Goal: Information Seeking & Learning: Learn about a topic

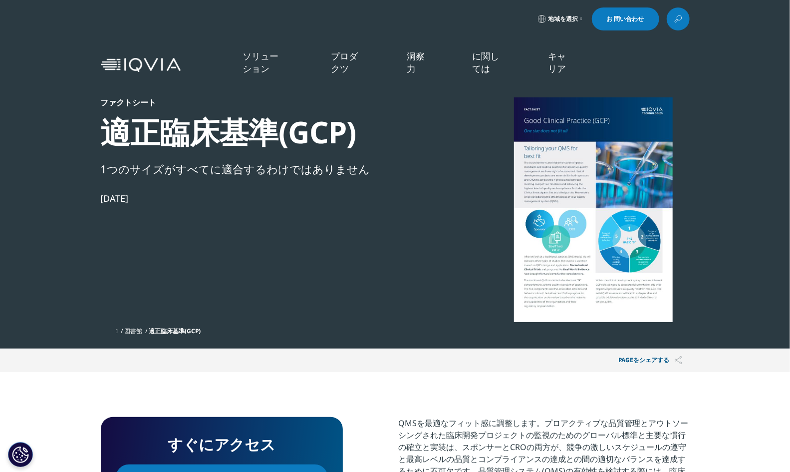
click at [681, 25] on link at bounding box center [678, 18] width 23 height 23
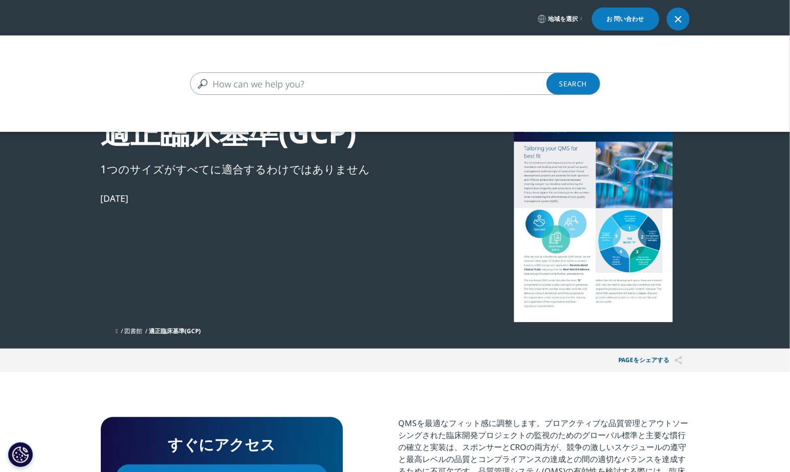
click at [351, 83] on input "Search" at bounding box center [380, 83] width 381 height 22
type input "デバイス"
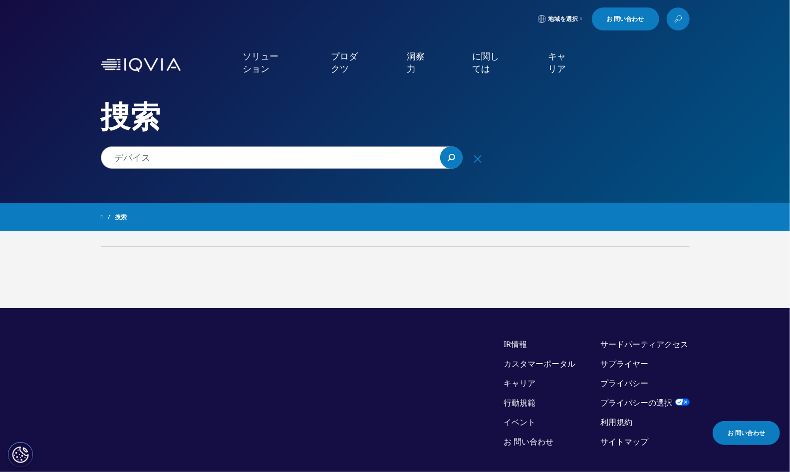
click at [206, 153] on input "デバイス" at bounding box center [282, 157] width 362 height 22
click at [215, 151] on input "デバイス" at bounding box center [282, 157] width 362 height 22
paste input "it-kitting"
drag, startPoint x: 148, startPoint y: 158, endPoint x: 64, endPoint y: 156, distance: 83.9
click at [64, 156] on div "クリア 捜索 積載 地域を選択 お 問い合わせ" at bounding box center [395, 282] width 790 height 564
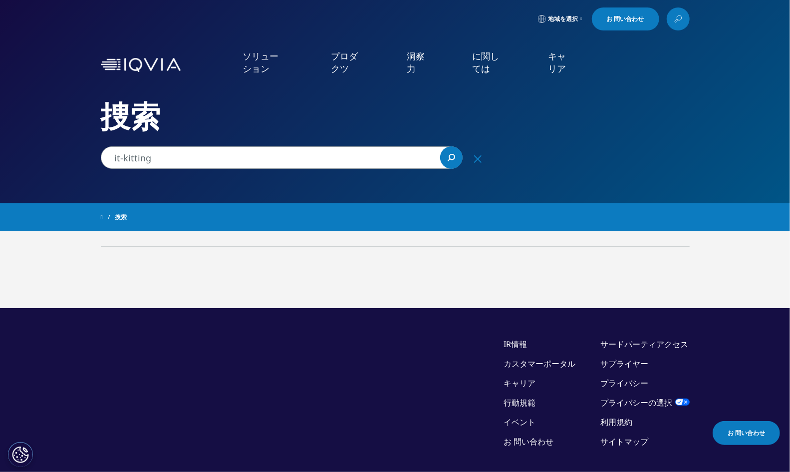
click at [121, 157] on input "it-kitting" at bounding box center [282, 157] width 362 height 22
type input "it　kitting"
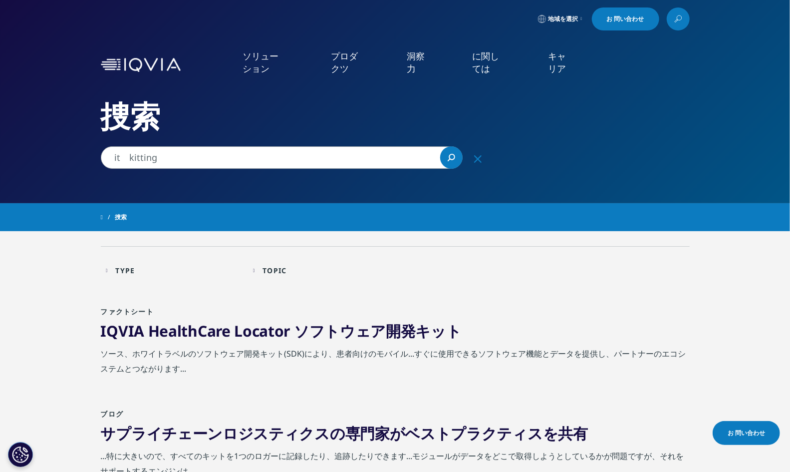
click at [246, 331] on link "IQVIA HealthCare Locator ソフトウェア開発 キット" at bounding box center [281, 331] width 361 height 20
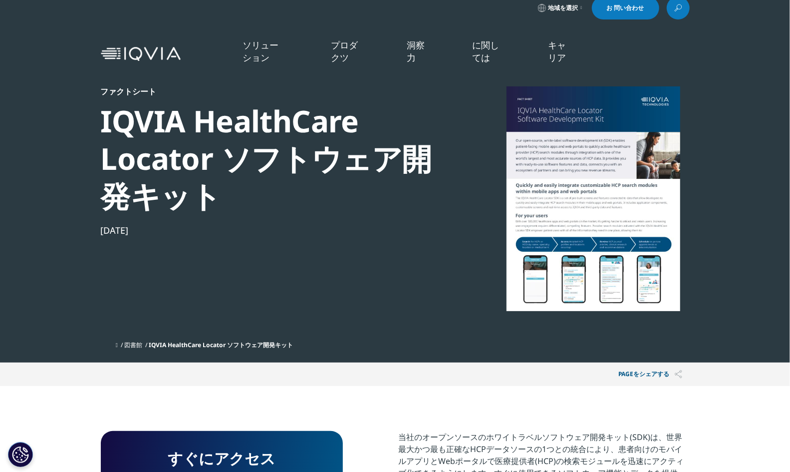
scroll to position [104, 589]
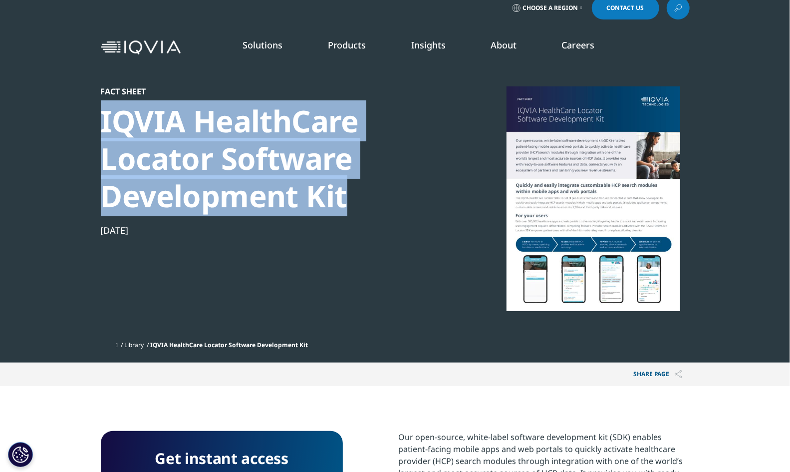
drag, startPoint x: 103, startPoint y: 123, endPoint x: 351, endPoint y: 194, distance: 258.0
click at [351, 194] on div "IQVIA HealthCare Locator Software Development Kit" at bounding box center [272, 158] width 342 height 112
copy div "IQVIA HealthCare Locator Software Development Kit"
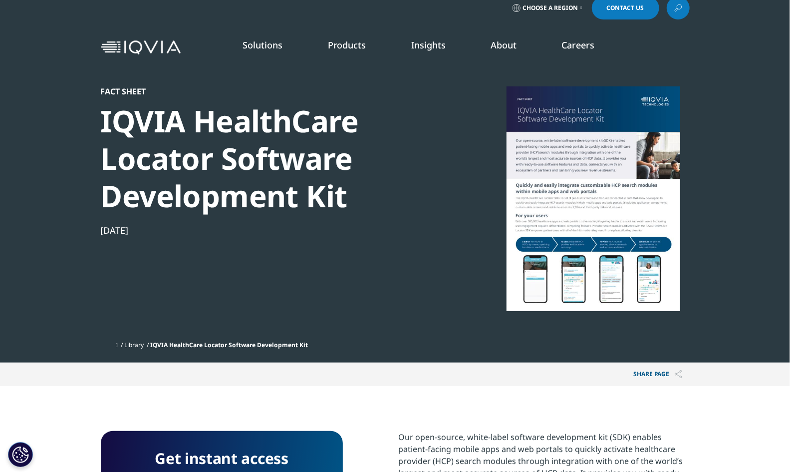
click at [299, 14] on div "Choose a Region Contact Us" at bounding box center [395, 8] width 589 height 23
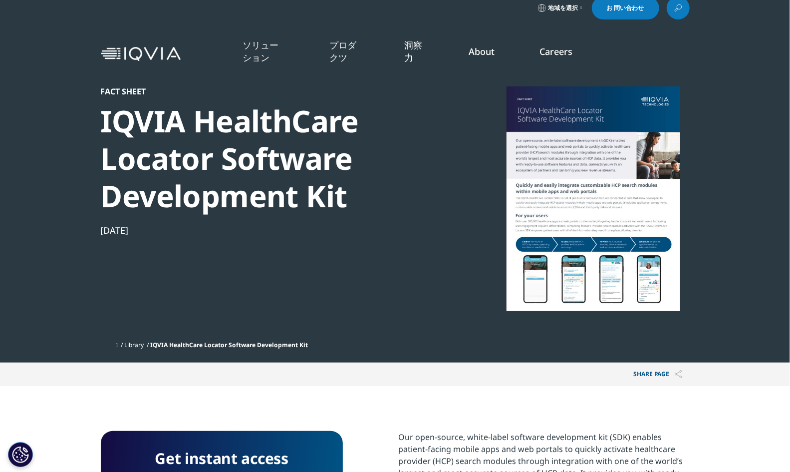
click at [677, 12] on icon at bounding box center [678, 7] width 8 height 13
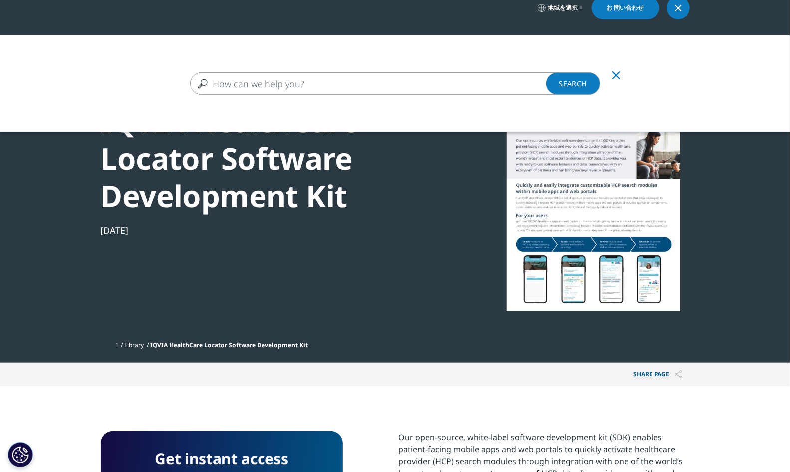
scroll to position [5, 5]
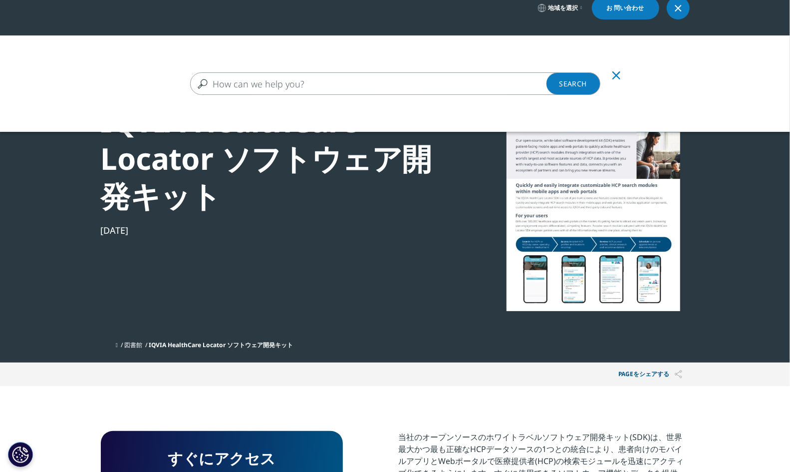
click at [329, 82] on input "Search" at bounding box center [395, 83] width 410 height 22
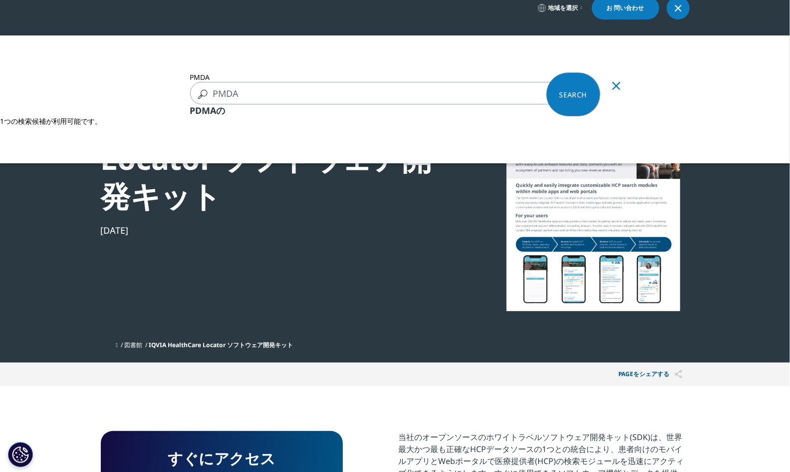
type input "PMDA"
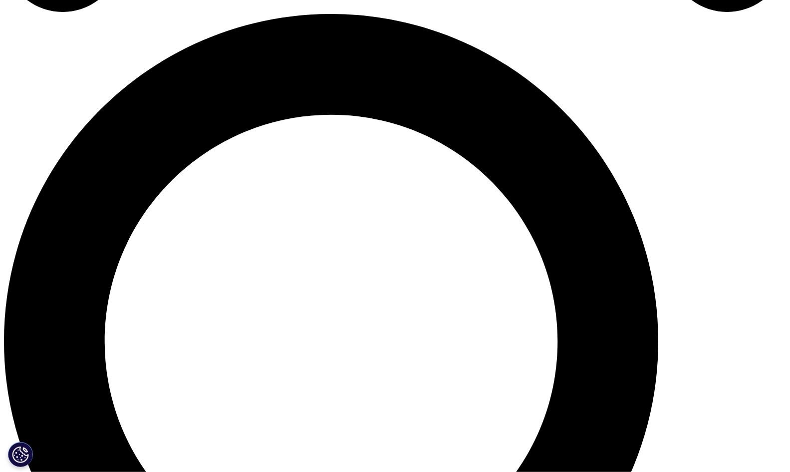
scroll to position [792, 0]
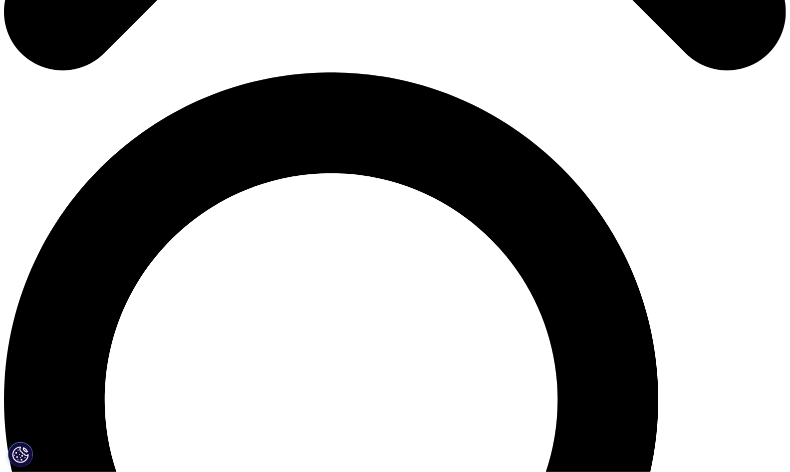
scroll to position [747, 0]
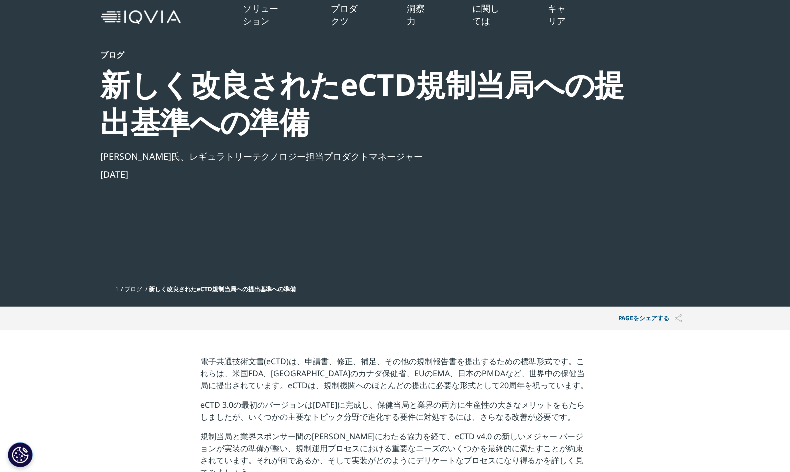
scroll to position [45, 0]
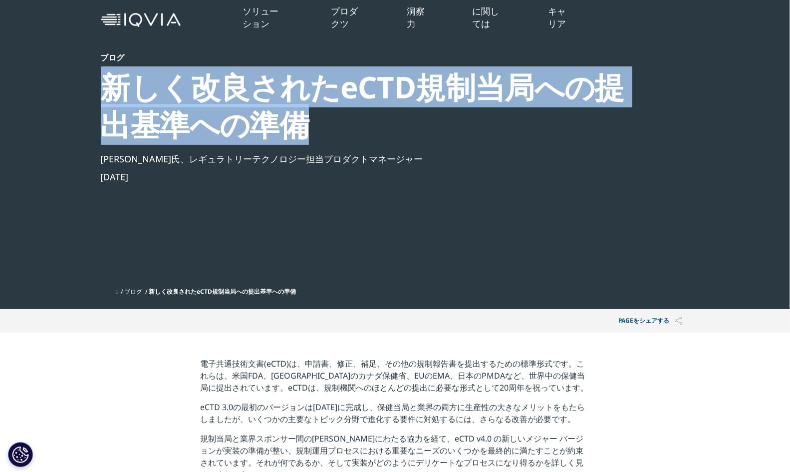
drag, startPoint x: 373, startPoint y: 135, endPoint x: 107, endPoint y: 96, distance: 268.8
click at [107, 96] on div "新しく改良されたeCTD規制当局への提出基準への準備" at bounding box center [368, 105] width 535 height 75
copy div "新しく改良されたeCTD規制当局への提出基準への準備"
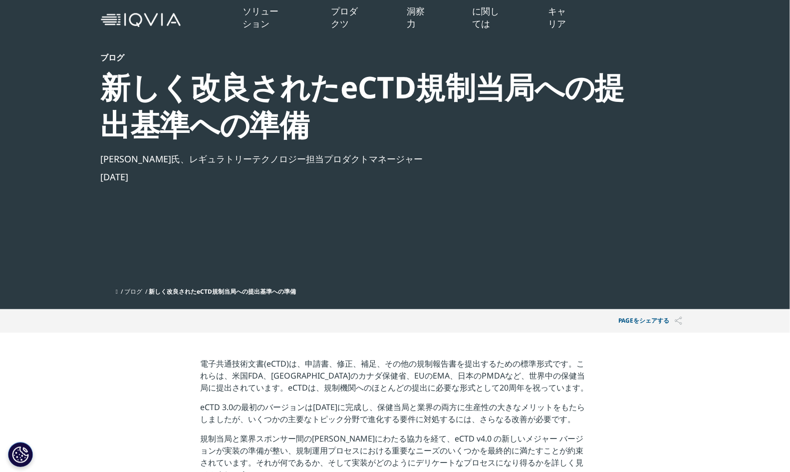
click at [333, 279] on div "ブログ 新しく改良されたeCTD規制当局への提出基準への準備 Sadia Ahmed氏、レギュラトリーテクノロジー担当プロダクトマネージャー 2023年1月2…" at bounding box center [368, 167] width 535 height 230
drag, startPoint x: 299, startPoint y: 192, endPoint x: 303, endPoint y: 185, distance: 7.6
click at [300, 191] on div "ブログ 新しく改良されたeCTD規制当局への提出基準への準備 Sadia Ahmed氏、レギュラトリーテクノロジー担当プロダクトマネージャー 2023年1月2…" at bounding box center [368, 167] width 535 height 230
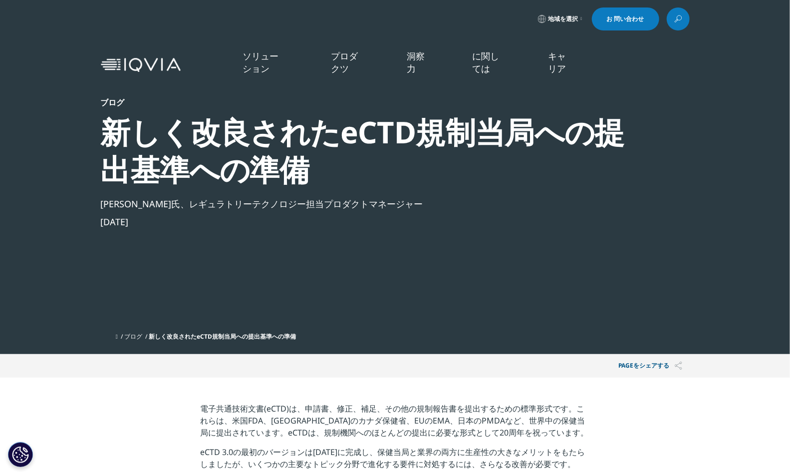
click at [675, 23] on link at bounding box center [678, 18] width 23 height 23
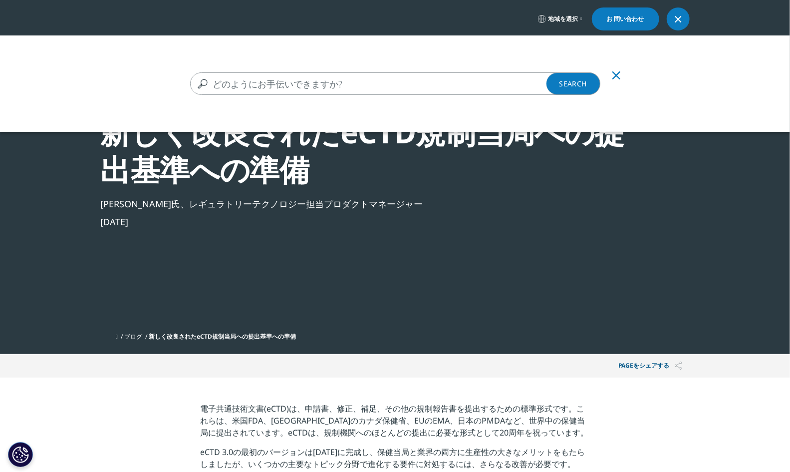
click at [286, 79] on input "捜索" at bounding box center [395, 83] width 410 height 22
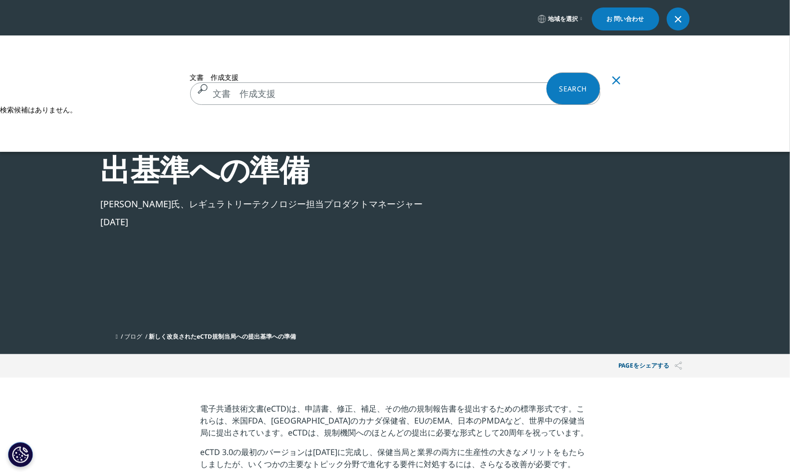
type input "文書　作成支援"
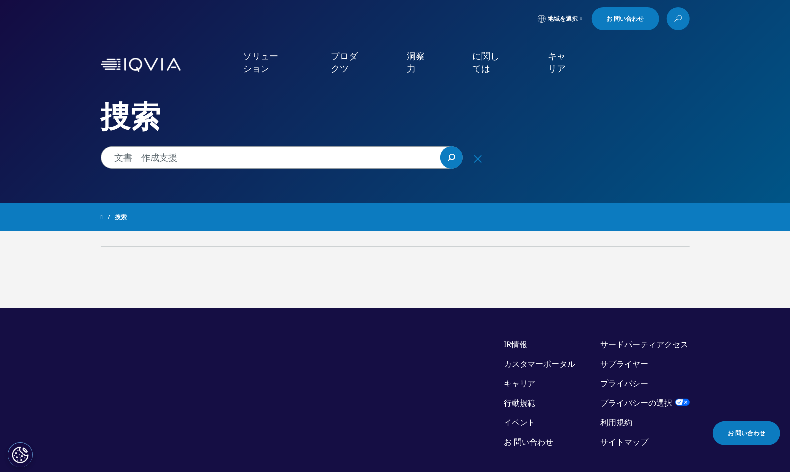
click at [199, 155] on input "文書　作成支援" at bounding box center [282, 157] width 362 height 22
click at [452, 163] on link "捜索 積載" at bounding box center [451, 157] width 22 height 22
click at [232, 153] on input "文書　作成" at bounding box center [282, 157] width 362 height 22
click at [117, 158] on input "文書" at bounding box center [282, 157] width 362 height 22
type input "申請文書"
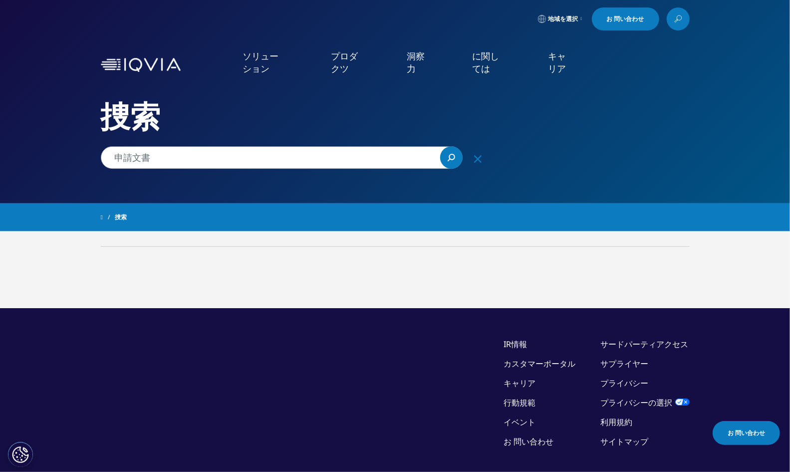
click at [456, 156] on link "捜索 積載" at bounding box center [451, 157] width 22 height 22
click at [581, 18] on icon at bounding box center [581, 19] width 1 height 4
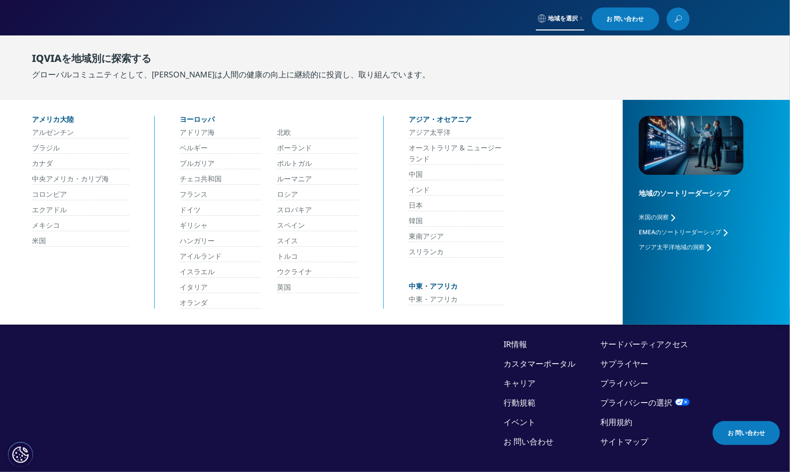
click at [433, 206] on link "日本" at bounding box center [457, 205] width 96 height 11
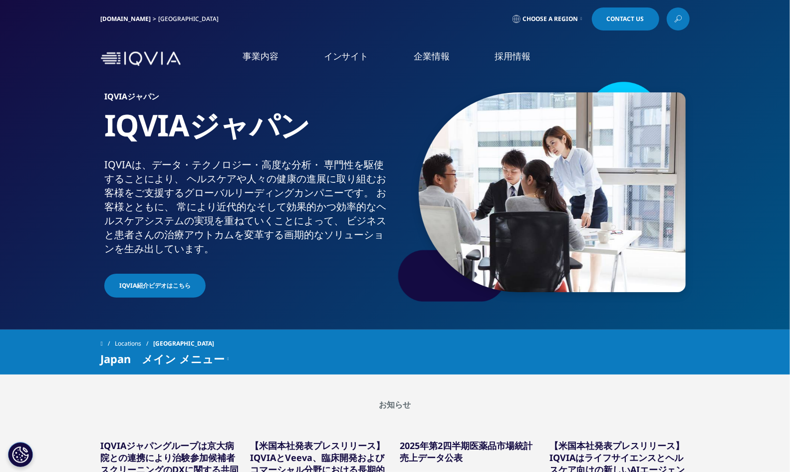
click at [687, 21] on link at bounding box center [678, 18] width 23 height 23
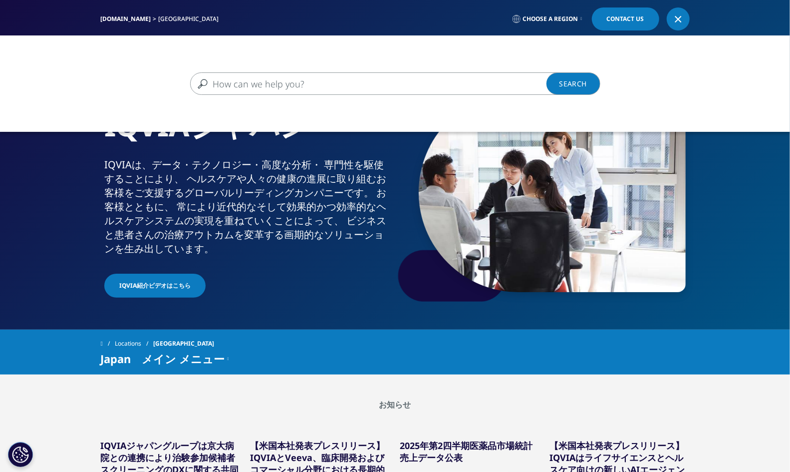
click at [337, 74] on input "検索する" at bounding box center [380, 83] width 381 height 22
type input "申請文書"
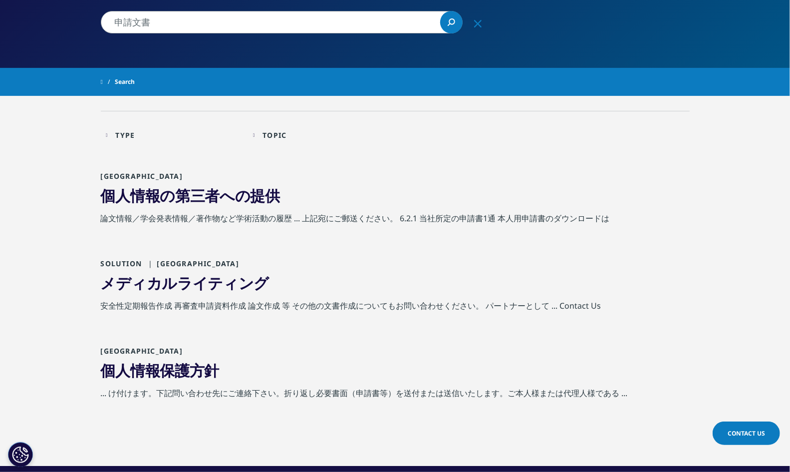
scroll to position [160, 0]
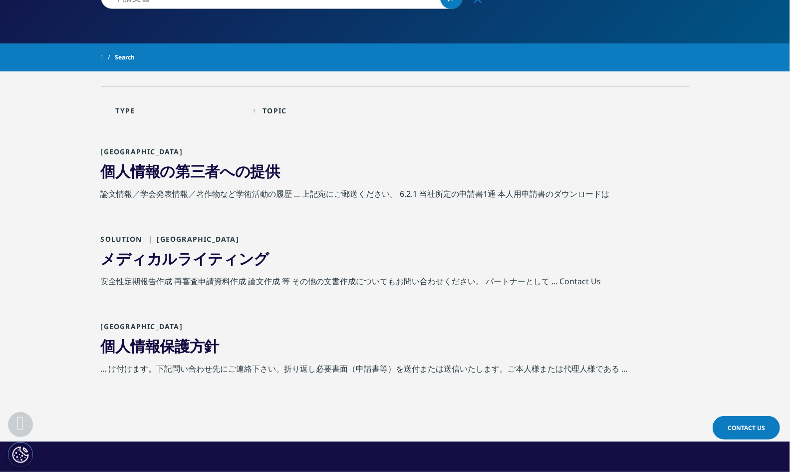
click at [220, 258] on link "メディカルライティング" at bounding box center [185, 258] width 169 height 20
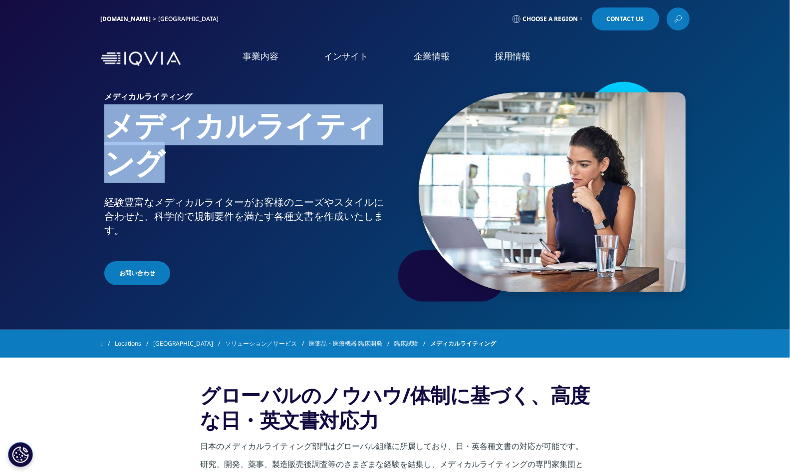
drag, startPoint x: 172, startPoint y: 162, endPoint x: 98, endPoint y: 123, distance: 83.1
click at [98, 123] on section "メディカルライティング メディカルライティング 経験豊富なメディカルライターがお客様のニーズやスタイルに合わせた、科学的で規制要件を満たす各種文書を作成いたし…" at bounding box center [395, 164] width 790 height 329
copy h1 "メディカルライティング"
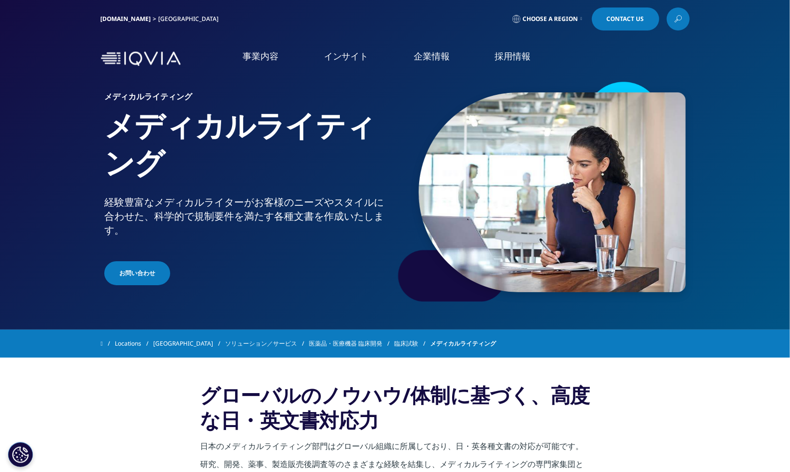
click at [304, 301] on div "メディカルライティング メディカルライティング 経験豊富なメディカルライターがお客様のニーズやスタイルに合わせた、科学的で規制要件を満たす各種文書を作成いたし…" at bounding box center [395, 192] width 589 height 225
